Goal: Information Seeking & Learning: Learn about a topic

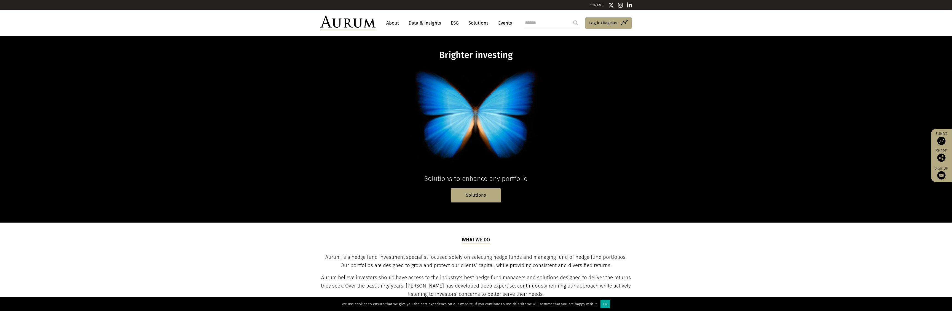
click at [548, 23] on input "search" at bounding box center [552, 22] width 55 height 11
type input "*****"
click at [570, 17] on input "submit" at bounding box center [575, 22] width 11 height 11
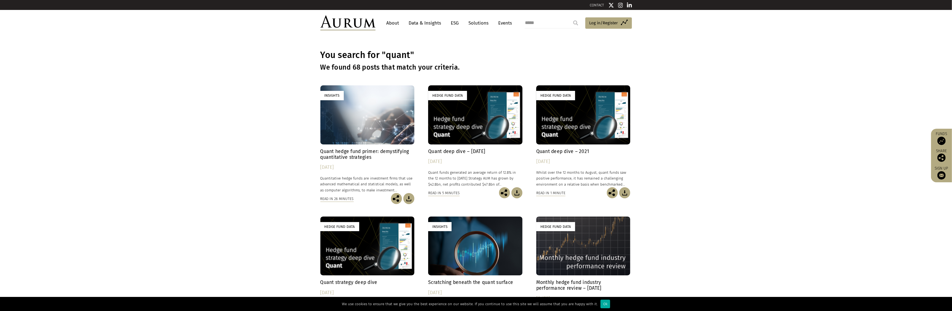
click at [389, 140] on div "Insights" at bounding box center [367, 114] width 94 height 59
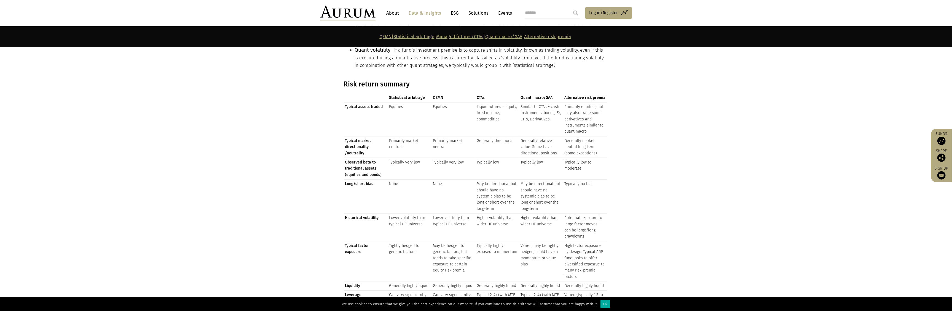
scroll to position [640, 0]
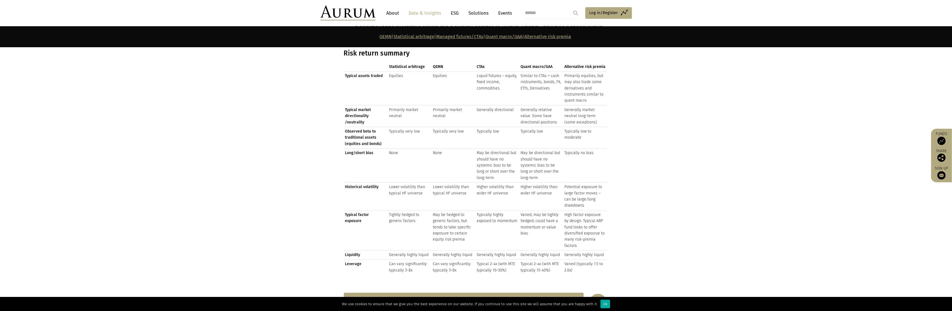
click at [434, 64] on span "QEMN" at bounding box center [453, 67] width 41 height 6
click at [437, 64] on span "QEMN" at bounding box center [453, 67] width 41 height 6
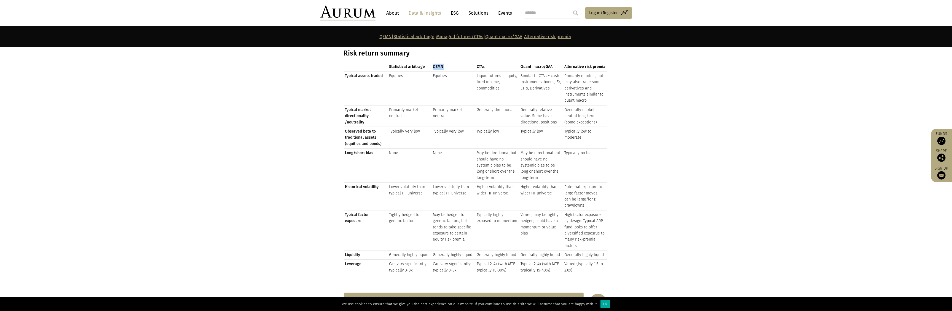
click at [437, 64] on span "QEMN" at bounding box center [453, 67] width 41 height 6
click at [436, 64] on span "QEMN" at bounding box center [453, 67] width 41 height 6
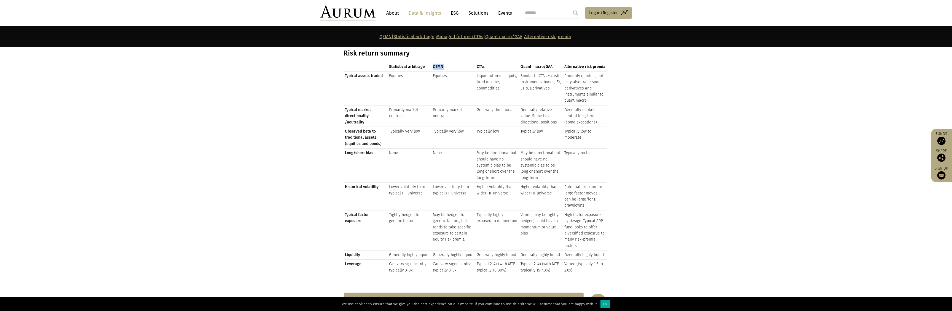
click at [436, 64] on span "QEMN" at bounding box center [453, 67] width 41 height 6
click at [481, 64] on span "CTAs" at bounding box center [497, 67] width 41 height 6
drag, startPoint x: 447, startPoint y: 62, endPoint x: 387, endPoint y: 61, distance: 59.6
click at [387, 62] on tr "Statistical arbitrage QEMN CTAs Quant macro/GAA Alternative risk premia" at bounding box center [475, 66] width 263 height 9
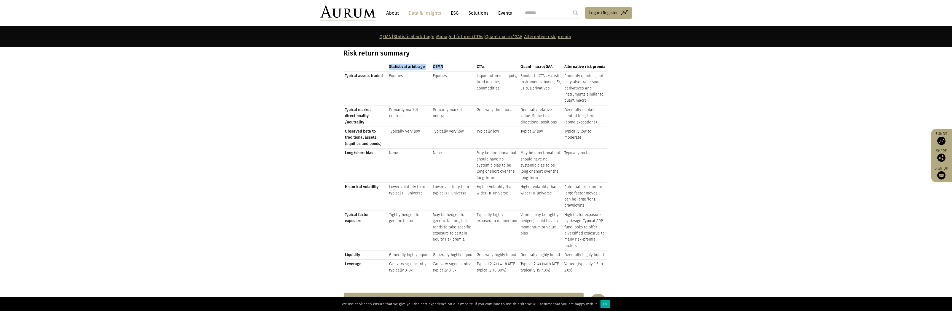
click at [390, 64] on span "Statistical arbitrage" at bounding box center [409, 67] width 41 height 6
drag, startPoint x: 389, startPoint y: 61, endPoint x: 448, endPoint y: 61, distance: 59.3
click at [448, 62] on tr "Statistical arbitrage QEMN CTAs Quant macro/GAA Alternative risk premia" at bounding box center [475, 66] width 263 height 9
click at [448, 64] on span "QEMN" at bounding box center [453, 67] width 41 height 6
drag, startPoint x: 448, startPoint y: 61, endPoint x: 389, endPoint y: 61, distance: 59.6
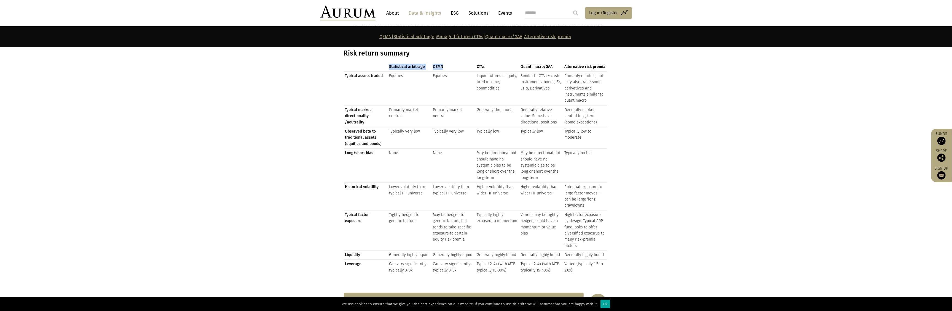
click at [389, 62] on tr "Statistical arbitrage QEMN CTAs Quant macro/GAA Alternative risk premia" at bounding box center [475, 66] width 263 height 9
click at [534, 64] on span "Quant macro/GAA" at bounding box center [541, 67] width 41 height 6
drag, startPoint x: 475, startPoint y: 60, endPoint x: 569, endPoint y: 65, distance: 93.6
click at [569, 65] on tr "Statistical arbitrage QEMN CTAs Quant macro/GAA Alternative risk premia" at bounding box center [475, 66] width 263 height 9
click at [569, 65] on span "Alternative risk premia" at bounding box center [584, 67] width 41 height 6
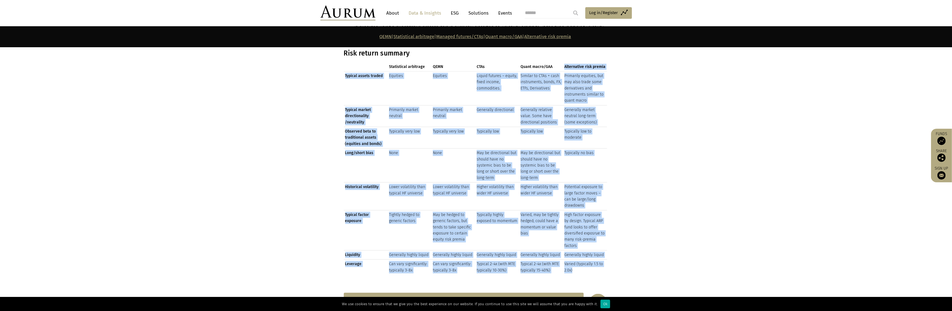
drag, startPoint x: 568, startPoint y: 63, endPoint x: 614, endPoint y: 64, distance: 46.3
click at [614, 64] on section "Risk return summary Statistical arbitrage QEMN CTAs Quant macro/GAA Alternative…" at bounding box center [476, 163] width 952 height 229
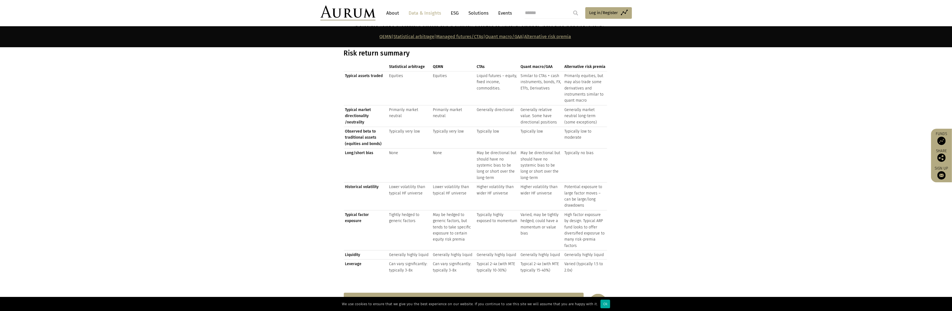
click at [614, 64] on section "Risk return summary Statistical arbitrage QEMN CTAs Quant macro/GAA Alternative…" at bounding box center [476, 163] width 952 height 229
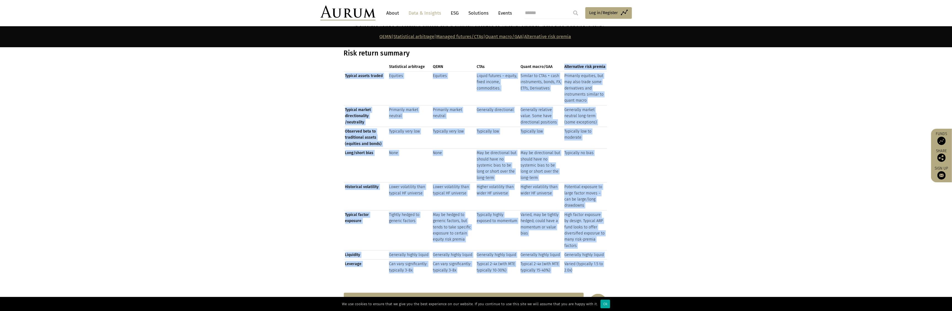
drag, startPoint x: 613, startPoint y: 63, endPoint x: 560, endPoint y: 61, distance: 52.7
click at [560, 61] on div "Risk return summary Statistical arbitrage QEMN CTAs Quant macro/GAA Alternative…" at bounding box center [476, 163] width 276 height 229
click at [560, 64] on span "Quant macro/GAA" at bounding box center [541, 67] width 41 height 6
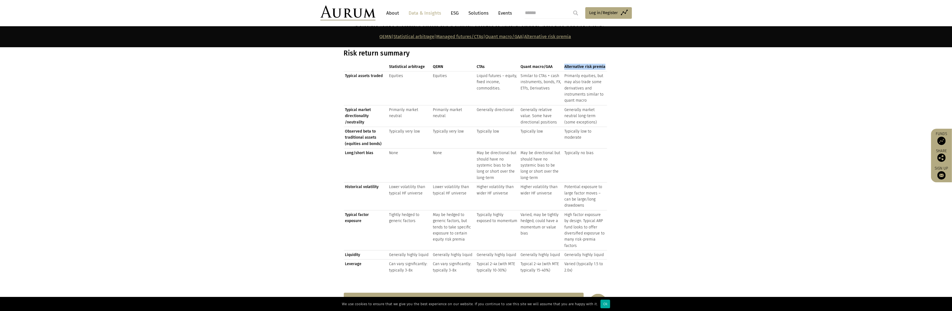
drag, startPoint x: 560, startPoint y: 61, endPoint x: 600, endPoint y: 62, distance: 40.3
click at [600, 62] on tr "Statistical arbitrage QEMN CTAs Quant macro/GAA Alternative risk premia" at bounding box center [475, 66] width 263 height 9
